Goal: Task Accomplishment & Management: Manage account settings

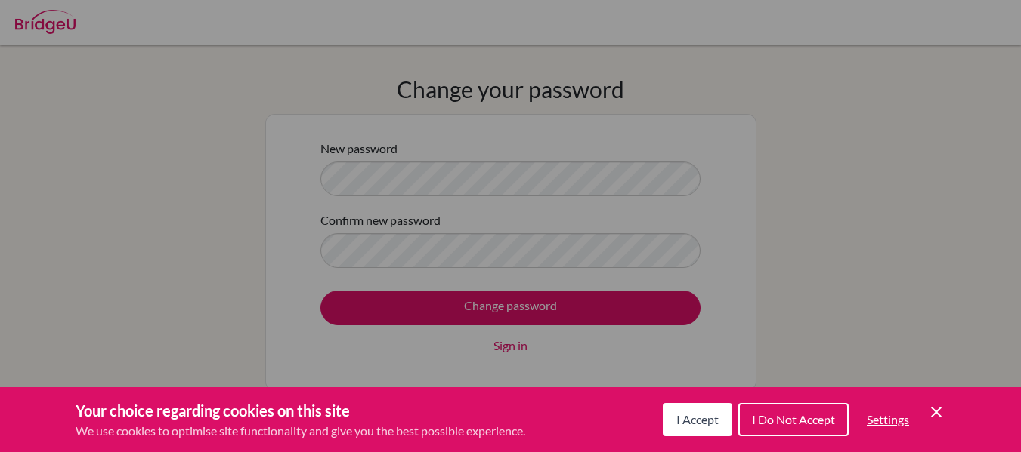
click at [693, 422] on span "I Accept" at bounding box center [697, 419] width 42 height 14
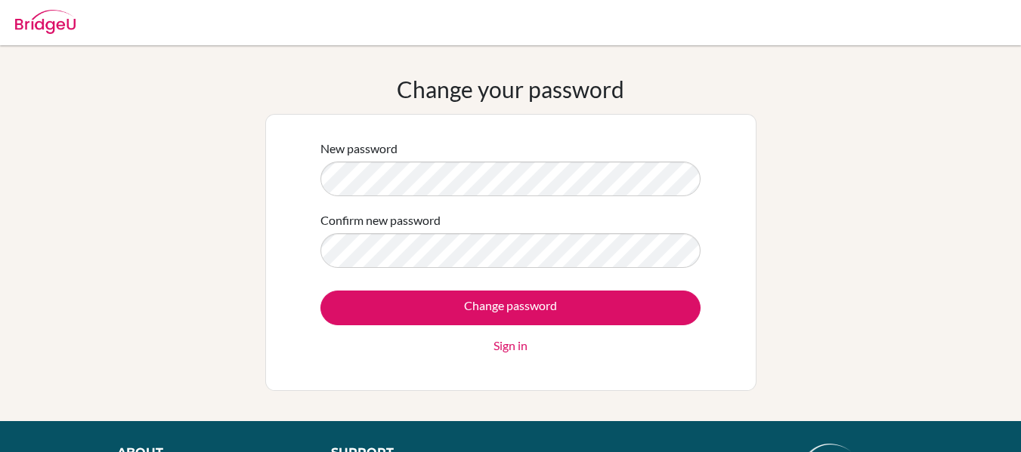
click at [519, 342] on link "Sign in" at bounding box center [510, 346] width 34 height 18
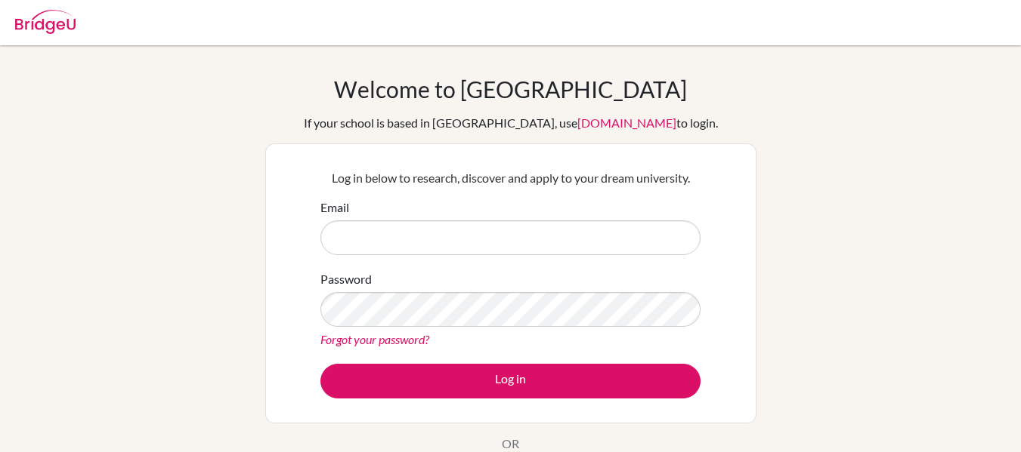
click at [403, 240] on input "Email" at bounding box center [510, 238] width 380 height 35
type input "[EMAIL_ADDRESS][DOMAIN_NAME]"
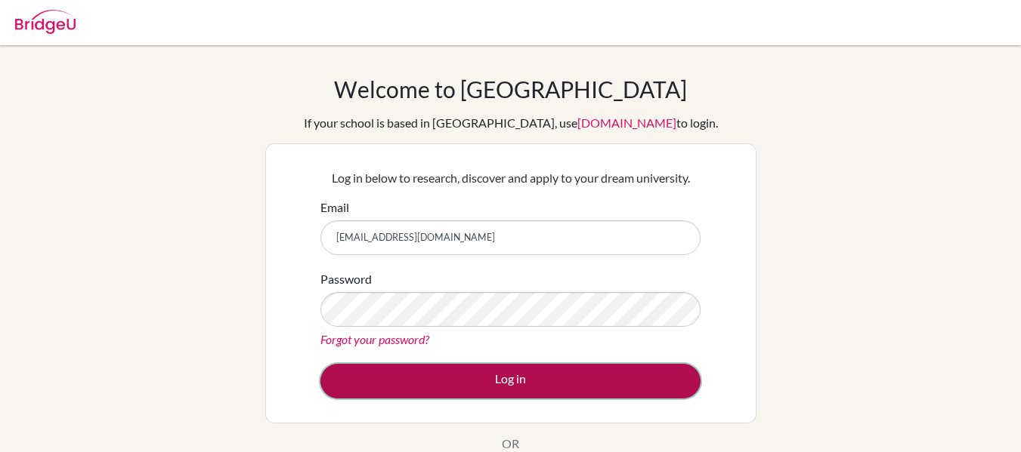
drag, startPoint x: 425, startPoint y: 291, endPoint x: 383, endPoint y: 383, distance: 101.4
click at [383, 383] on button "Log in" at bounding box center [510, 381] width 380 height 35
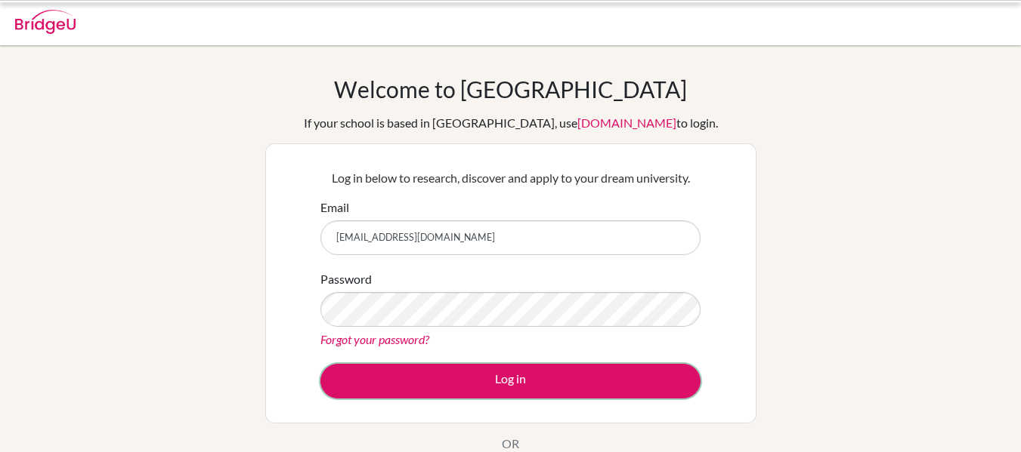
click at [455, 382] on button "Log in" at bounding box center [510, 381] width 380 height 35
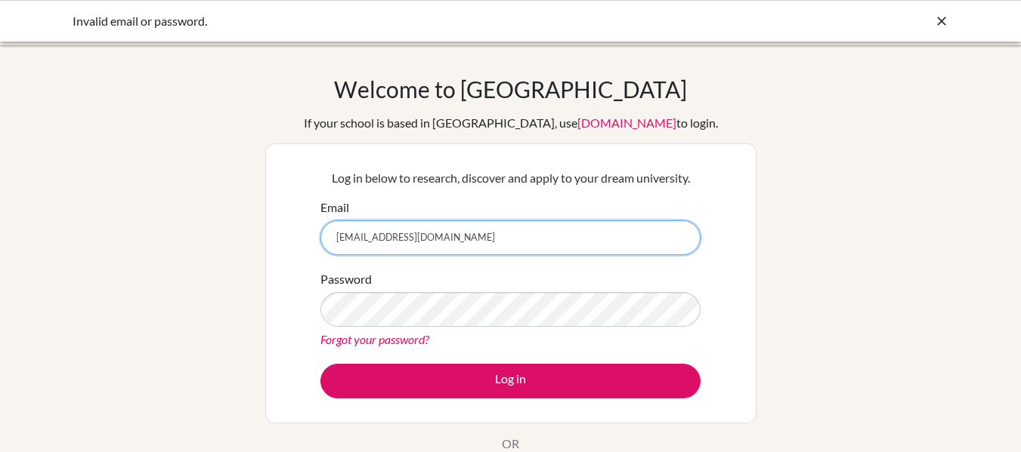
click at [439, 237] on input "[EMAIL_ADDRESS][DOMAIN_NAME]" at bounding box center [510, 238] width 380 height 35
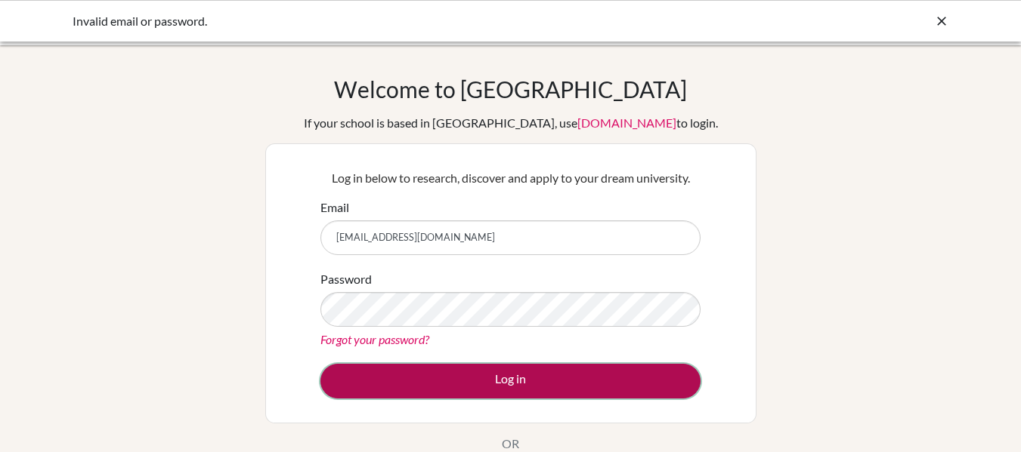
click at [442, 384] on button "Log in" at bounding box center [510, 381] width 380 height 35
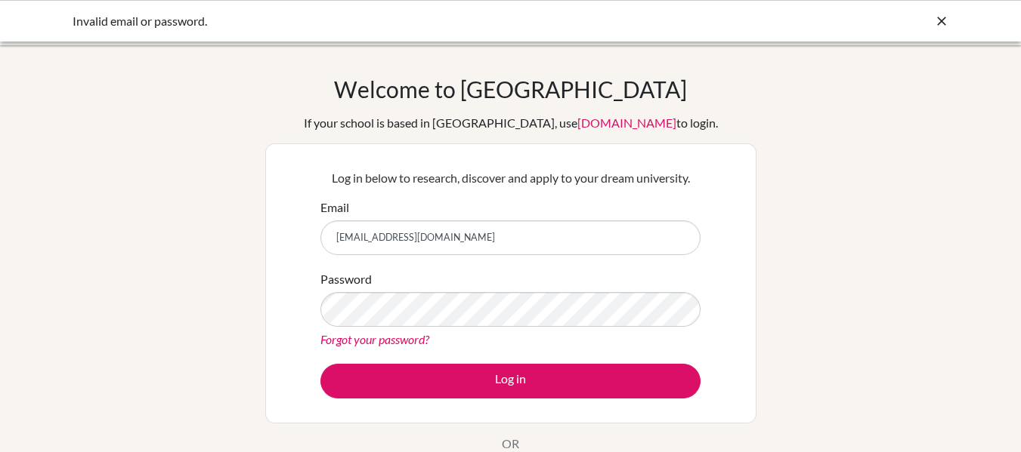
click at [404, 340] on link "Forgot your password?" at bounding box center [374, 339] width 109 height 14
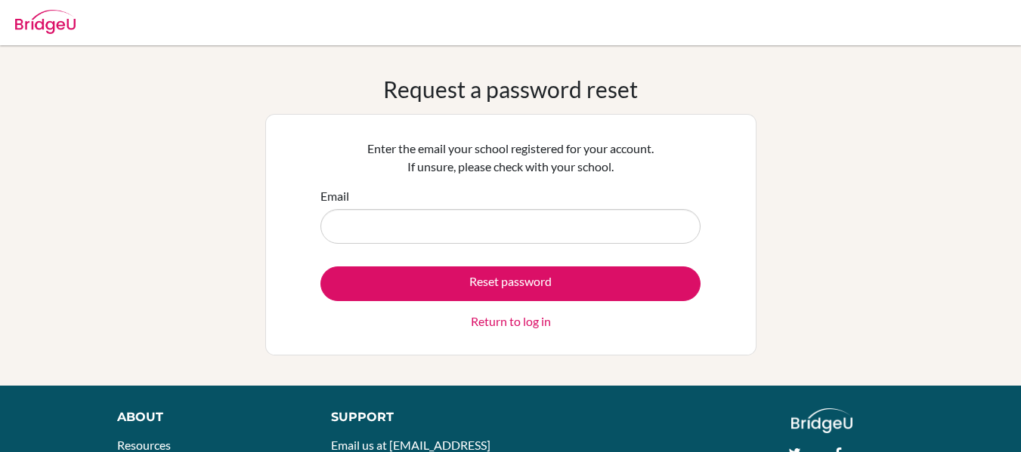
click at [401, 233] on input "Email" at bounding box center [510, 226] width 380 height 35
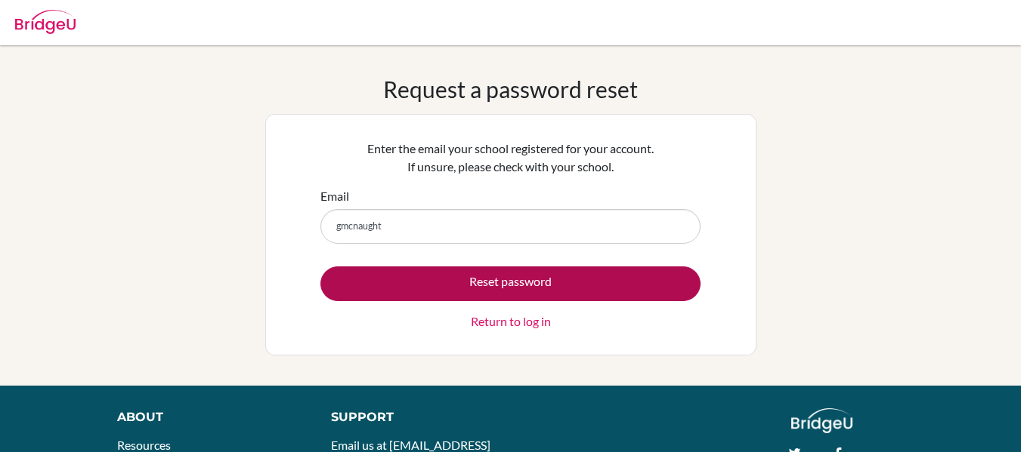
type input "[EMAIL_ADDRESS][DOMAIN_NAME]"
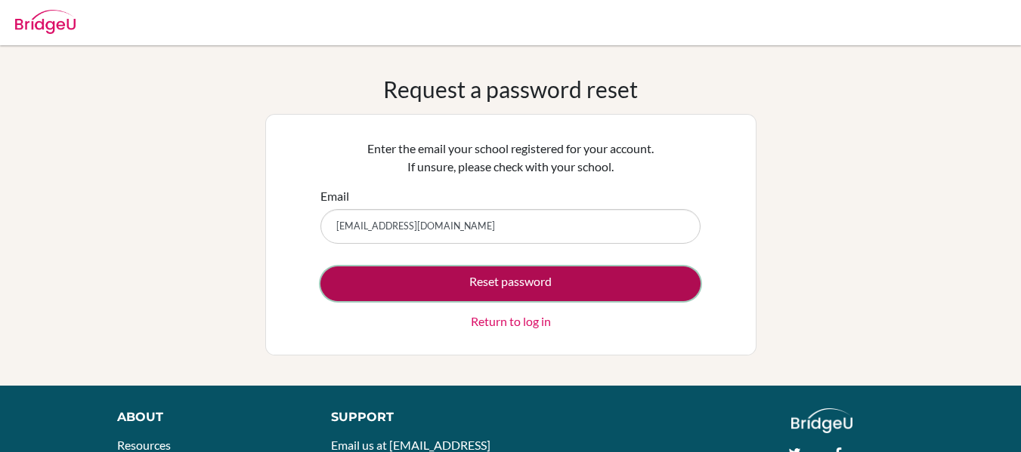
click at [476, 279] on button "Reset password" at bounding box center [510, 284] width 380 height 35
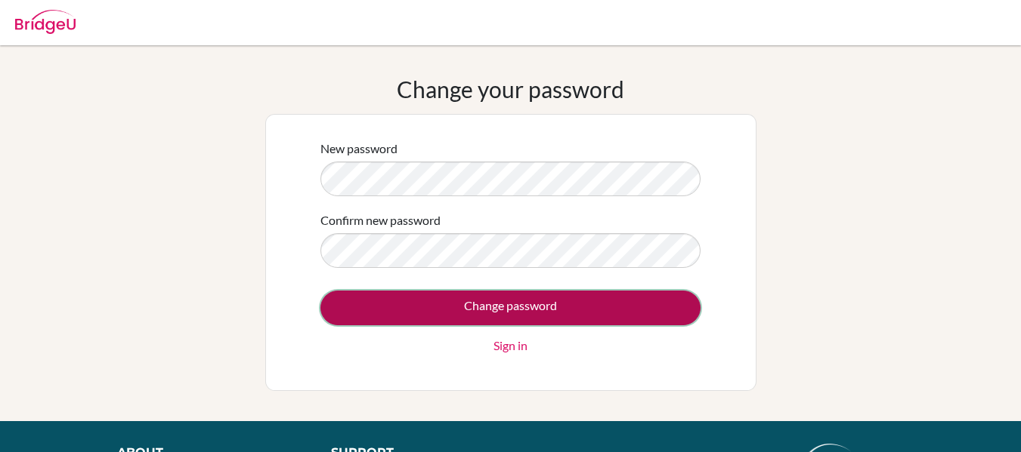
click at [376, 317] on input "Change password" at bounding box center [510, 308] width 380 height 35
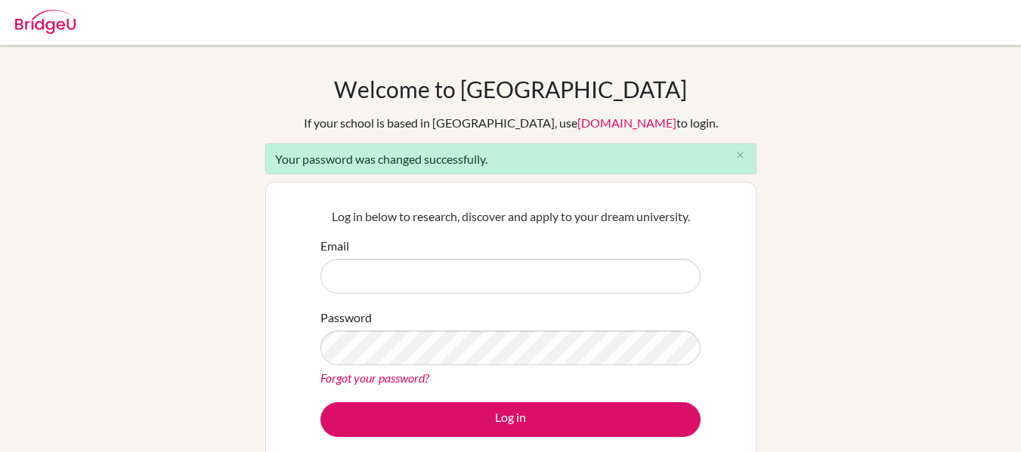
click at [411, 284] on input "Email" at bounding box center [510, 276] width 380 height 35
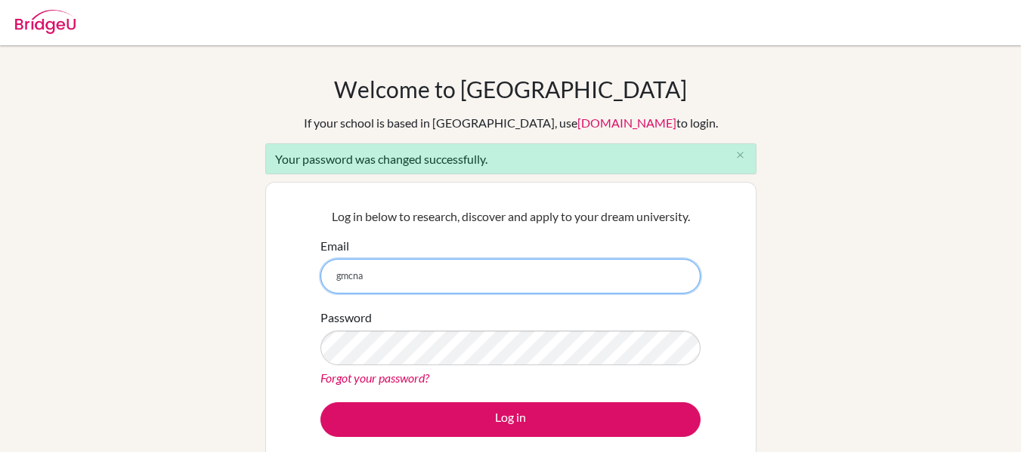
click at [409, 276] on input "gmcna" at bounding box center [510, 276] width 380 height 35
type input "[EMAIL_ADDRESS][DOMAIN_NAME]"
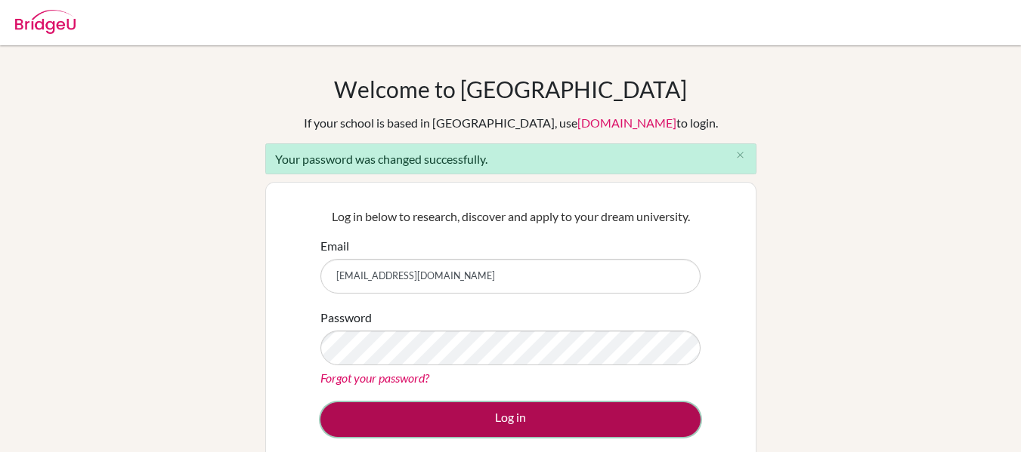
click at [371, 408] on button "Log in" at bounding box center [510, 420] width 380 height 35
